Goal: Navigation & Orientation: Find specific page/section

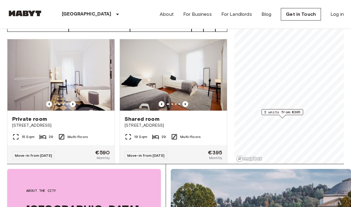
scroll to position [44, 0]
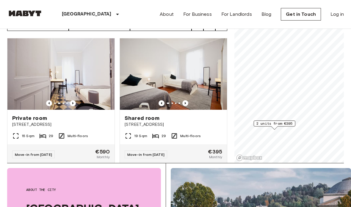
scroll to position [68, 0]
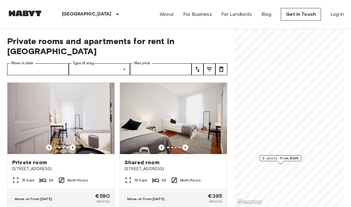
click at [29, 16] on img at bounding box center [25, 13] width 36 height 6
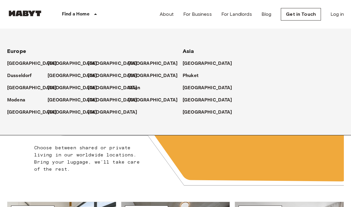
click at [96, 109] on p "[GEOGRAPHIC_DATA]" at bounding box center [113, 112] width 50 height 7
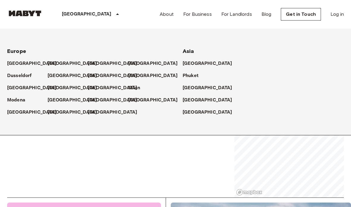
scroll to position [34, 0]
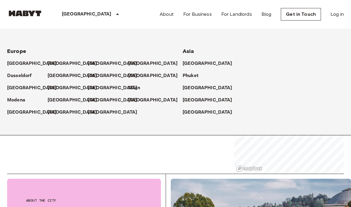
click at [133, 86] on p "Milan" at bounding box center [134, 87] width 12 height 7
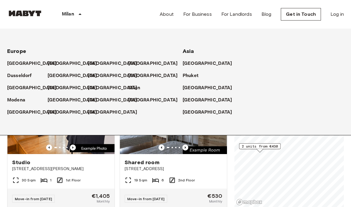
click at [143, 119] on div "[GEOGRAPHIC_DATA] [GEOGRAPHIC_DATA] [GEOGRAPHIC_DATA] [GEOGRAPHIC_DATA] [GEOGRA…" at bounding box center [168, 82] width 351 height 106
click at [76, 47] on div "Europe" at bounding box center [87, 49] width 161 height 12
click at [81, 49] on div "Europe" at bounding box center [87, 49] width 161 height 12
click at [82, 49] on div "Europe" at bounding box center [87, 49] width 161 height 12
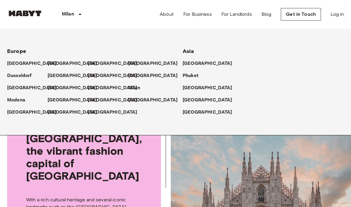
scroll to position [42, 0]
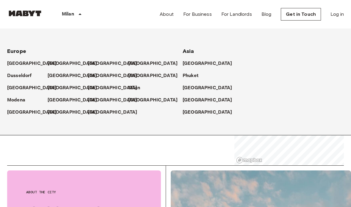
click at [26, 16] on img at bounding box center [25, 13] width 36 height 6
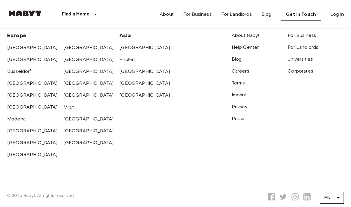
scroll to position [1471, 0]
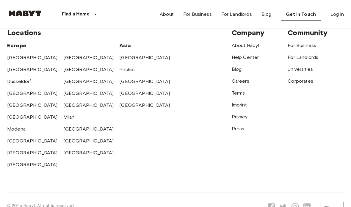
click at [70, 128] on div "[GEOGRAPHIC_DATA]" at bounding box center [91, 127] width 56 height 12
click at [70, 120] on link "Milan" at bounding box center [68, 117] width 11 height 6
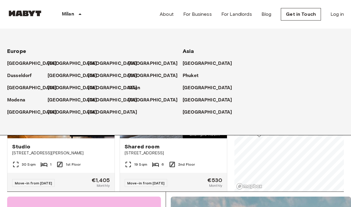
click at [95, 111] on p "[GEOGRAPHIC_DATA]" at bounding box center [113, 112] width 50 height 7
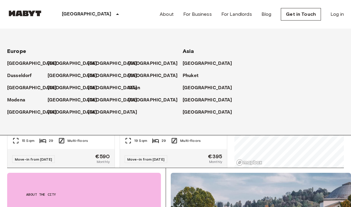
click at [114, 13] on icon at bounding box center [117, 14] width 7 height 7
click at [114, 12] on icon at bounding box center [117, 14] width 7 height 7
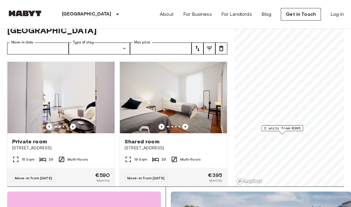
scroll to position [0, 0]
